Goal: Information Seeking & Learning: Compare options

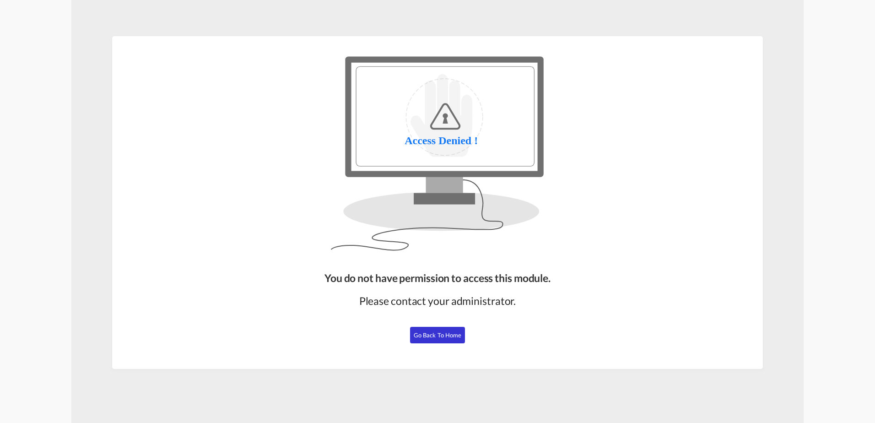
click at [442, 332] on span "Go Back to Home" at bounding box center [438, 334] width 48 height 7
